Goal: Task Accomplishment & Management: Manage account settings

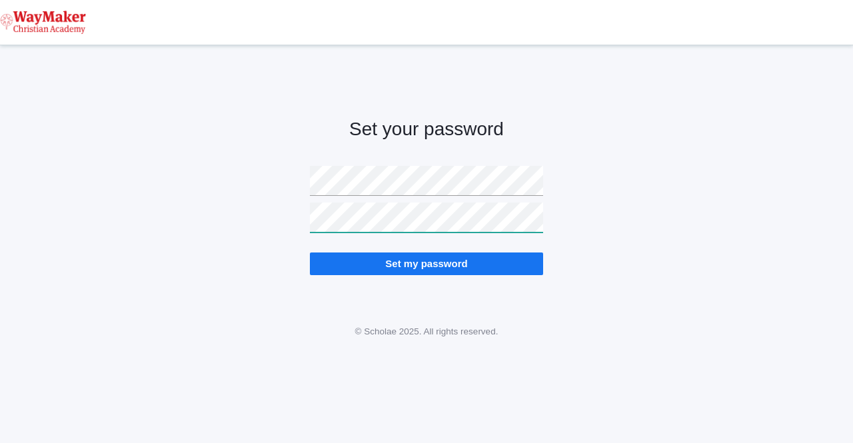
click at [427, 263] on input "Set my password" at bounding box center [426, 264] width 233 height 22
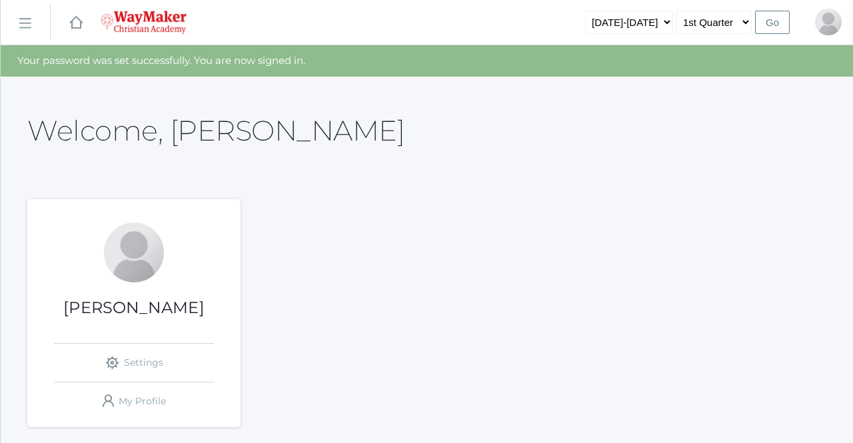
click at [143, 257] on div at bounding box center [134, 253] width 60 height 60
click at [134, 300] on h1 "[PERSON_NAME]" at bounding box center [133, 307] width 213 height 17
click at [30, 31] on link "icons/ui/navigation/hamburger Created with Sketch." at bounding box center [25, 23] width 49 height 36
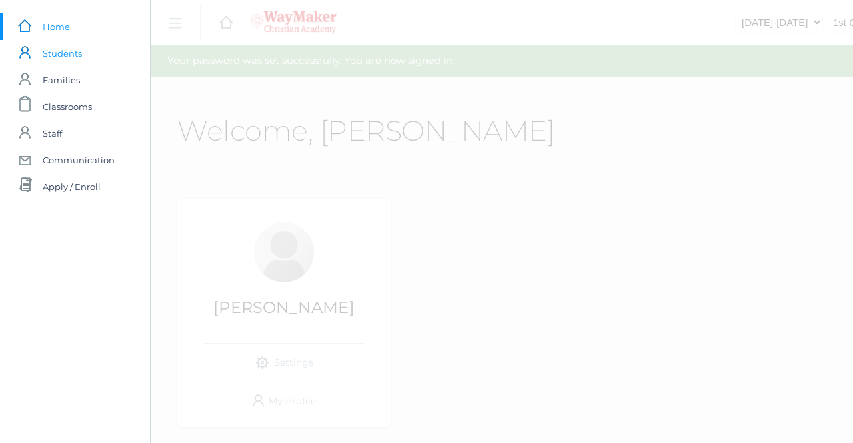
click at [55, 51] on span "Students" at bounding box center [62, 53] width 39 height 27
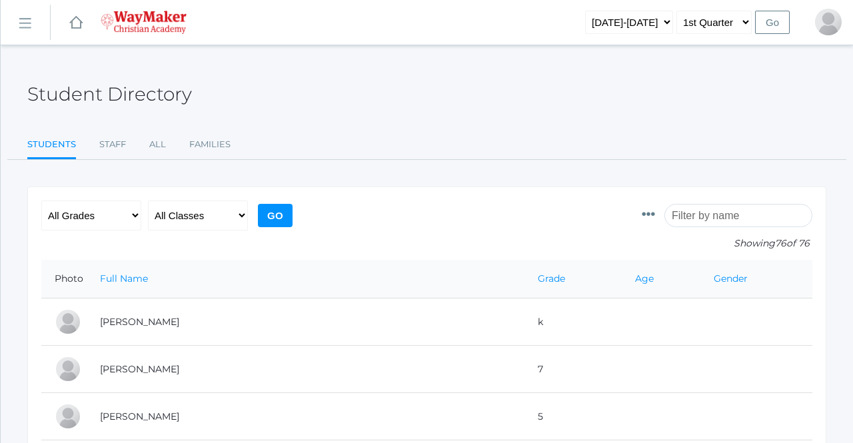
click at [35, 25] on link "icons/ui/navigation/hamburger Created with Sketch." at bounding box center [25, 23] width 49 height 36
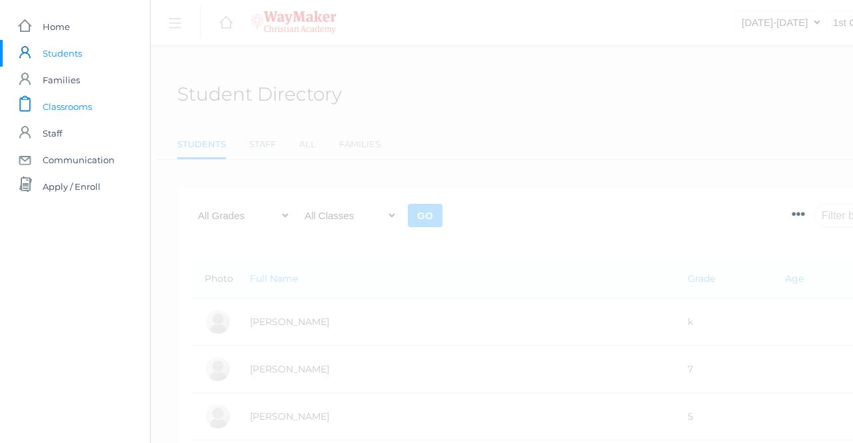
click at [66, 106] on span "Classrooms" at bounding box center [67, 106] width 49 height 27
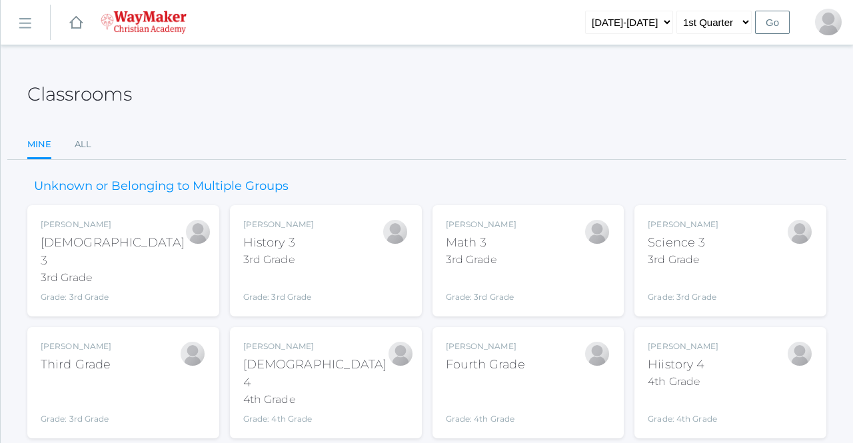
click at [25, 23] on rect at bounding box center [24, 23] width 21 height 21
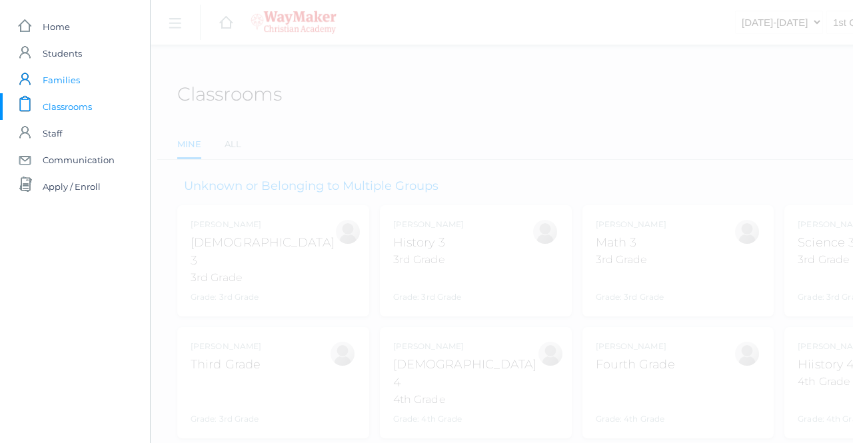
click at [69, 75] on span "Families" at bounding box center [61, 80] width 37 height 27
